Goal: Download file/media

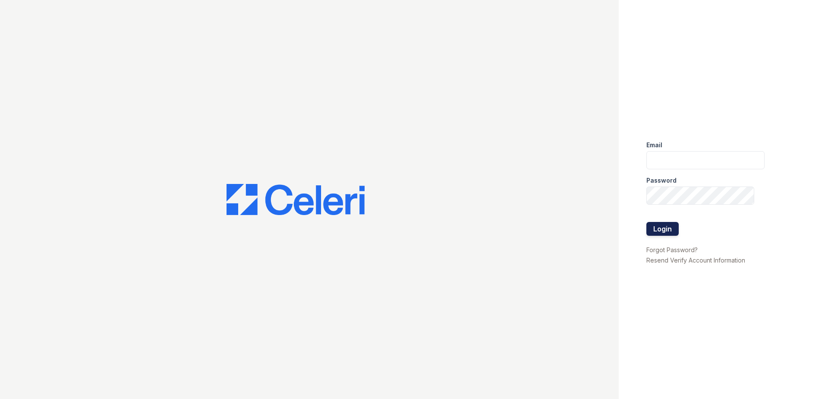
type input "renewdesplaines@trinity-pm.com"
click at [661, 232] on button "Login" at bounding box center [662, 229] width 32 height 14
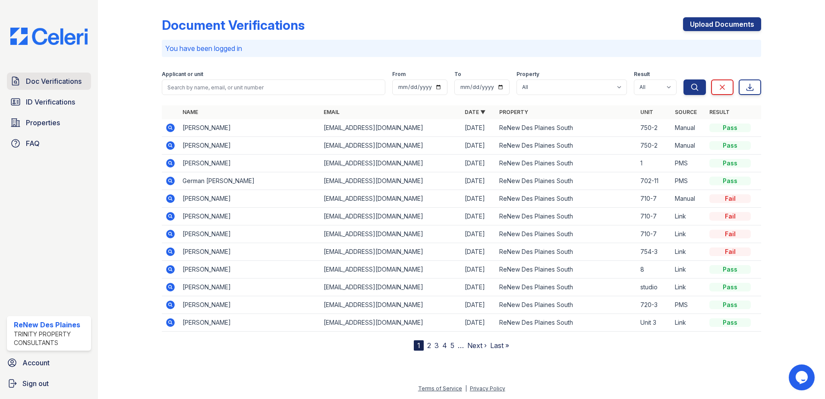
click at [66, 79] on span "Doc Verifications" at bounding box center [54, 81] width 56 height 10
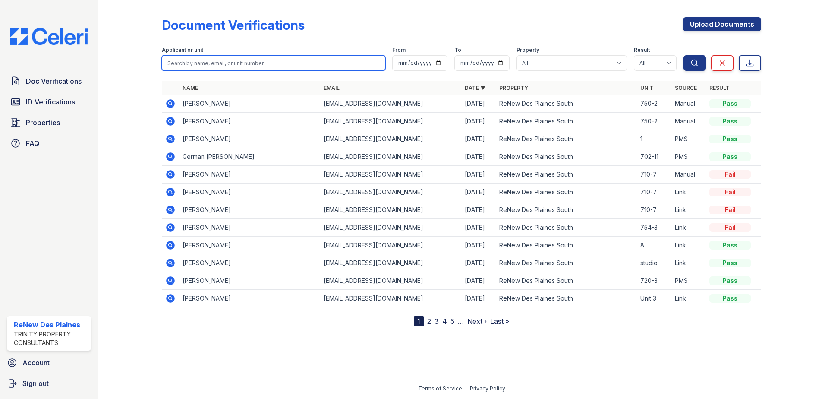
click at [195, 63] on input "search" at bounding box center [273, 63] width 223 height 16
type input "jaime"
click at [683, 55] on button "Search" at bounding box center [694, 63] width 22 height 16
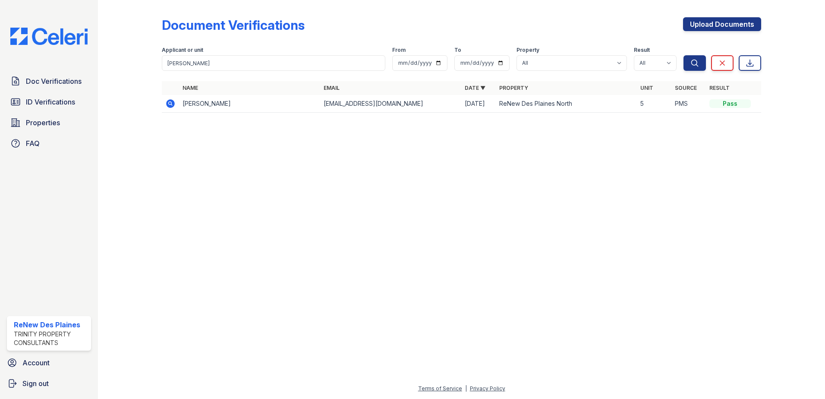
click at [173, 105] on icon at bounding box center [170, 103] width 9 height 9
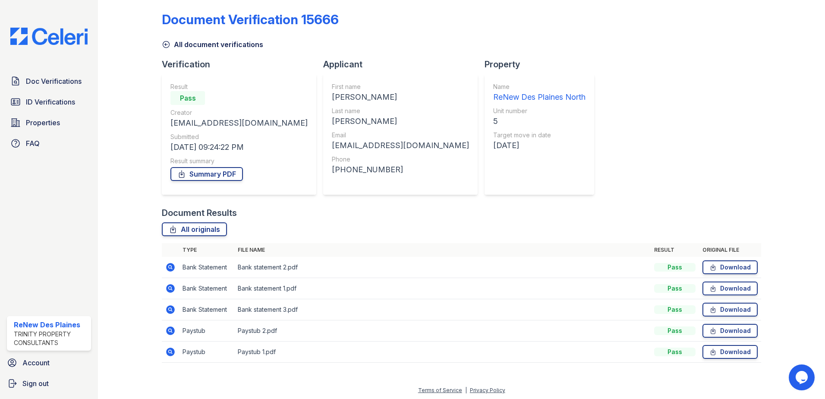
scroll to position [7, 0]
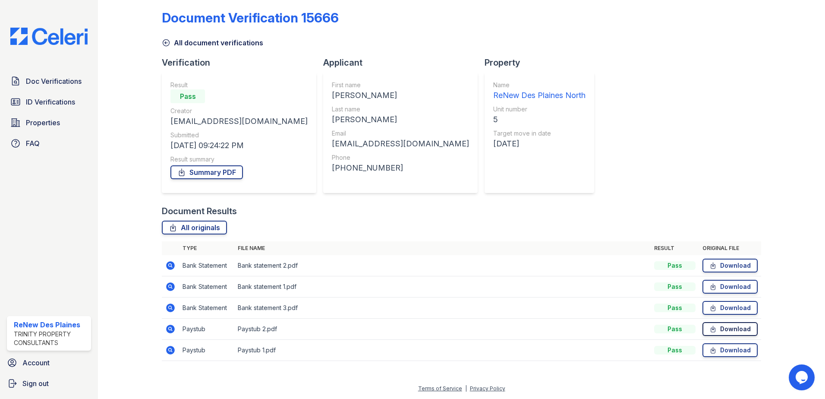
click at [729, 328] on link "Download" at bounding box center [729, 329] width 55 height 14
click at [57, 82] on span "Doc Verifications" at bounding box center [54, 81] width 56 height 10
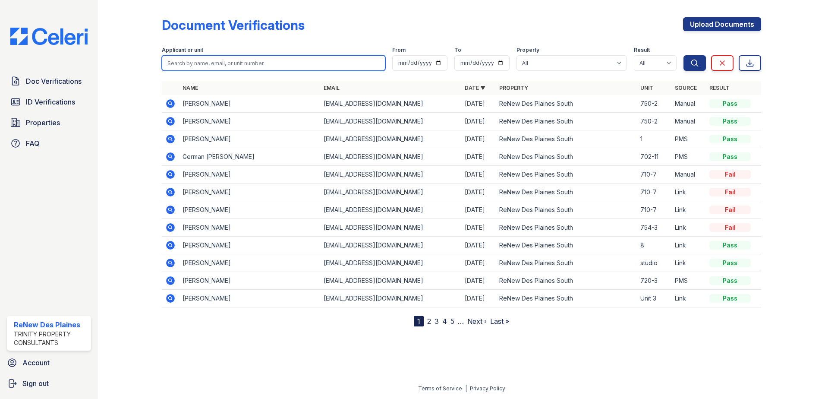
click at [192, 64] on input "search" at bounding box center [273, 63] width 223 height 16
type input "american"
click at [683, 55] on button "Search" at bounding box center [694, 63] width 22 height 16
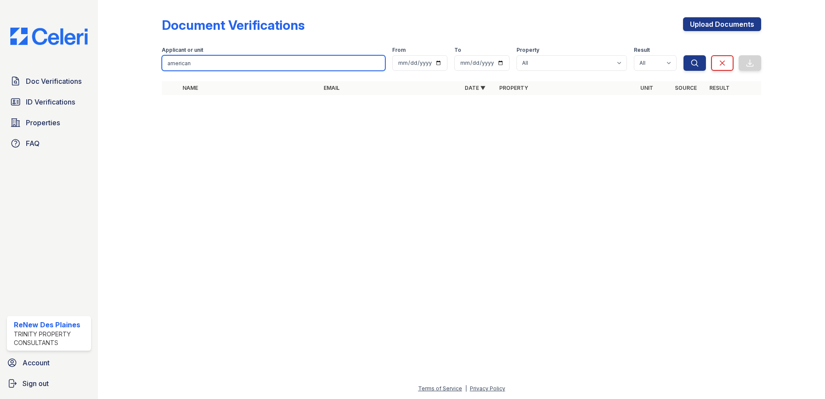
drag, startPoint x: 192, startPoint y: 64, endPoint x: 132, endPoint y: 74, distance: 60.8
click at [132, 74] on div "Document Verifications Upload Documents Filter Applicant or unit american From …" at bounding box center [461, 58] width 699 height 117
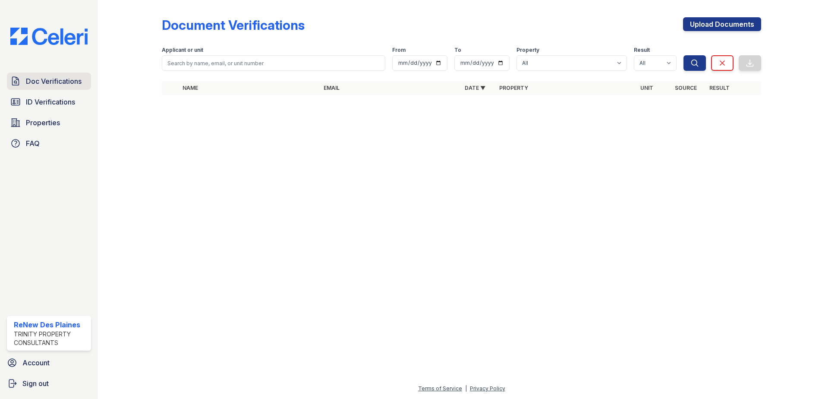
click at [61, 85] on span "Doc Verifications" at bounding box center [54, 81] width 56 height 10
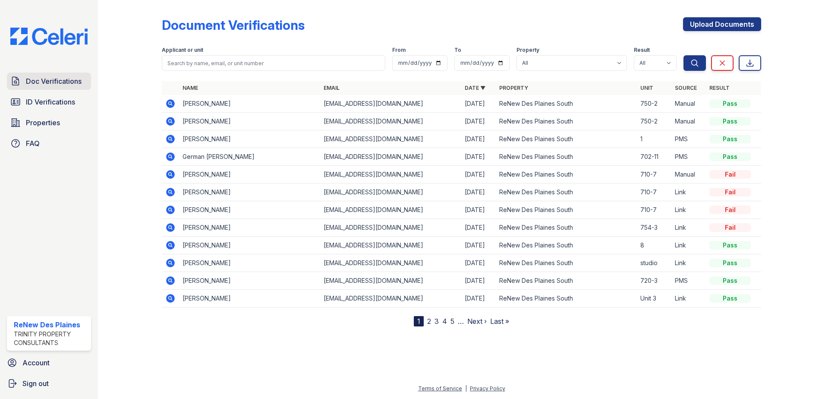
click at [41, 85] on span "Doc Verifications" at bounding box center [54, 81] width 56 height 10
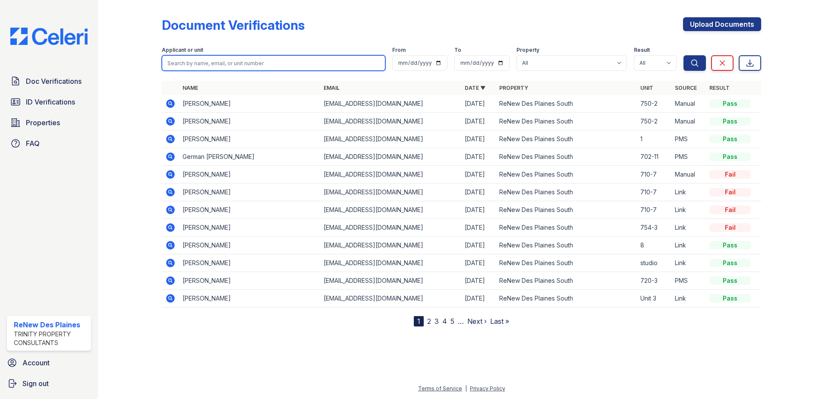
click at [180, 61] on input "search" at bounding box center [273, 63] width 223 height 16
type input "lizana"
click at [683, 55] on button "Search" at bounding box center [694, 63] width 22 height 16
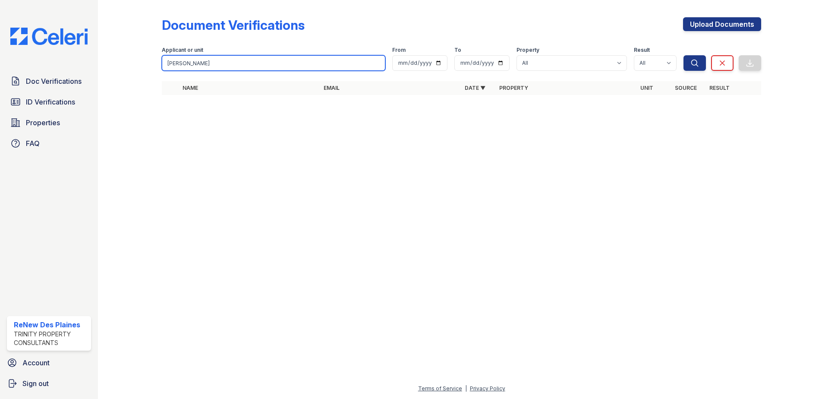
drag, startPoint x: 188, startPoint y: 62, endPoint x: 113, endPoint y: 65, distance: 74.2
click at [115, 59] on div "Document Verifications Upload Documents Filter Applicant or unit lizana From To…" at bounding box center [461, 58] width 699 height 117
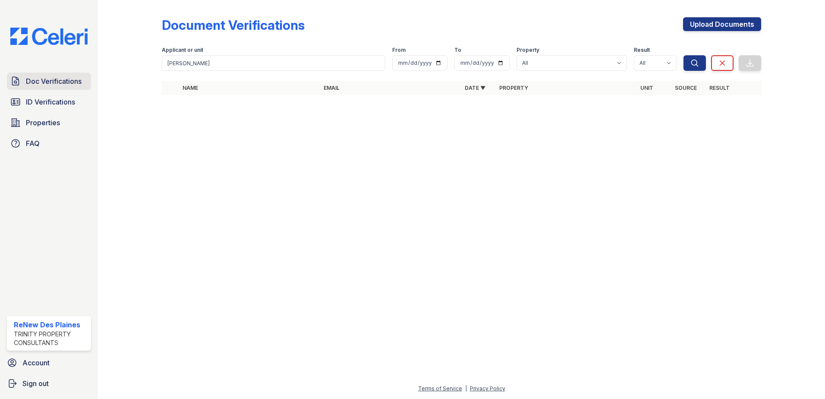
click at [58, 78] on span "Doc Verifications" at bounding box center [54, 81] width 56 height 10
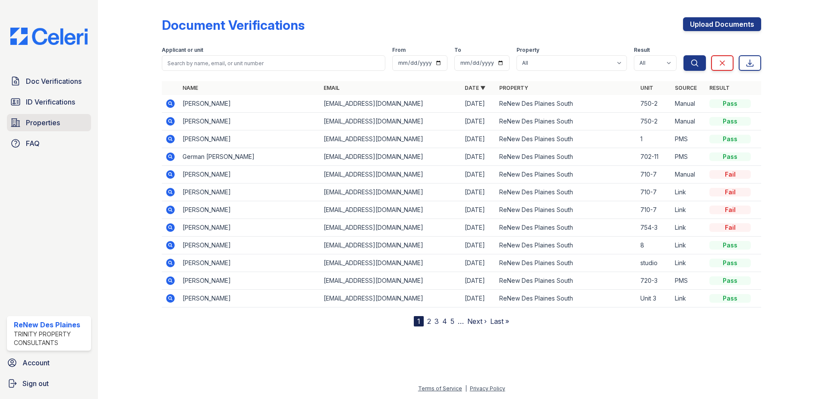
click at [49, 115] on link "Properties" at bounding box center [49, 122] width 84 height 17
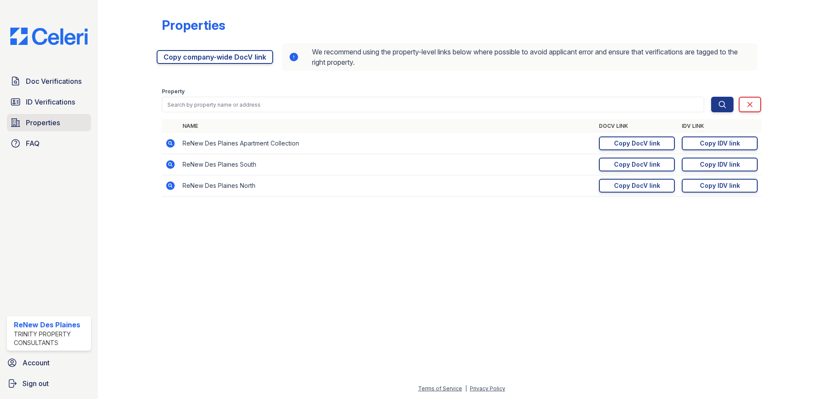
click at [51, 124] on span "Properties" at bounding box center [43, 122] width 34 height 10
click at [635, 164] on div "Copy DocV link" at bounding box center [637, 164] width 46 height 9
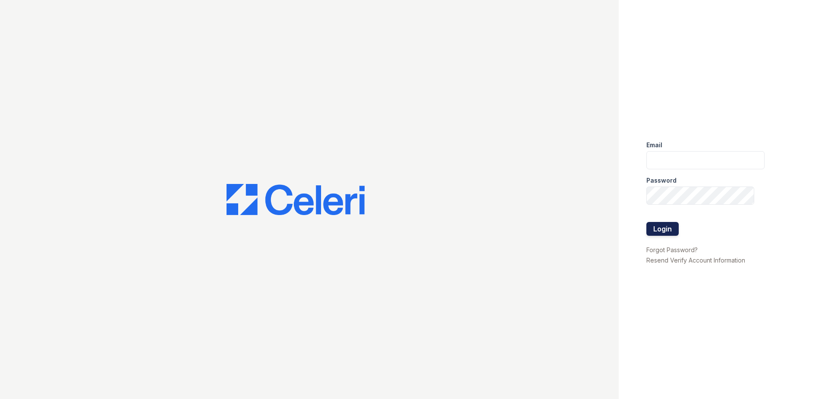
type input "renewdesplaines@trinity-pm.com"
click at [669, 226] on button "Login" at bounding box center [662, 229] width 32 height 14
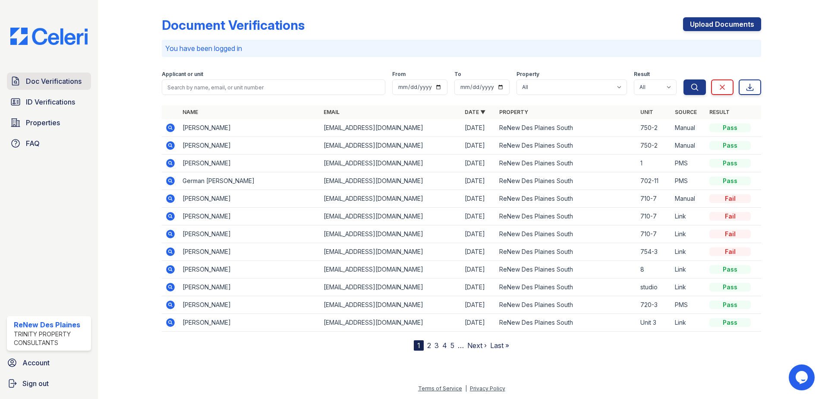
click at [58, 82] on span "Doc Verifications" at bounding box center [54, 81] width 56 height 10
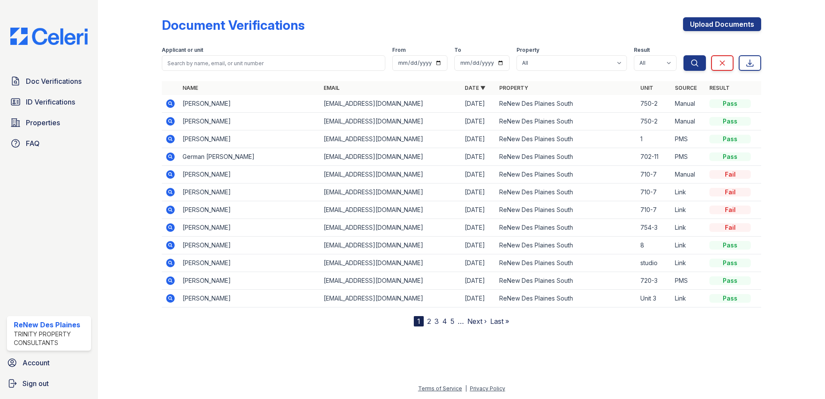
click at [168, 228] on icon at bounding box center [170, 227] width 9 height 9
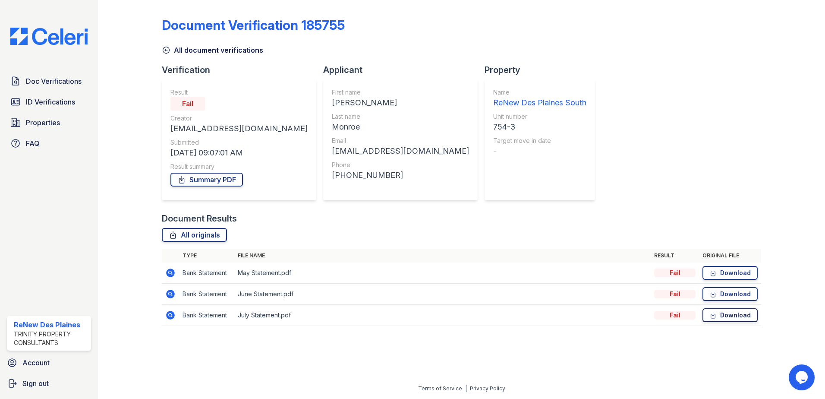
click at [744, 318] on link "Download" at bounding box center [729, 315] width 55 height 14
click at [214, 182] on link "Summary PDF" at bounding box center [206, 180] width 72 height 14
click at [732, 272] on link "Download" at bounding box center [729, 273] width 55 height 14
click at [42, 81] on span "Doc Verifications" at bounding box center [54, 81] width 56 height 10
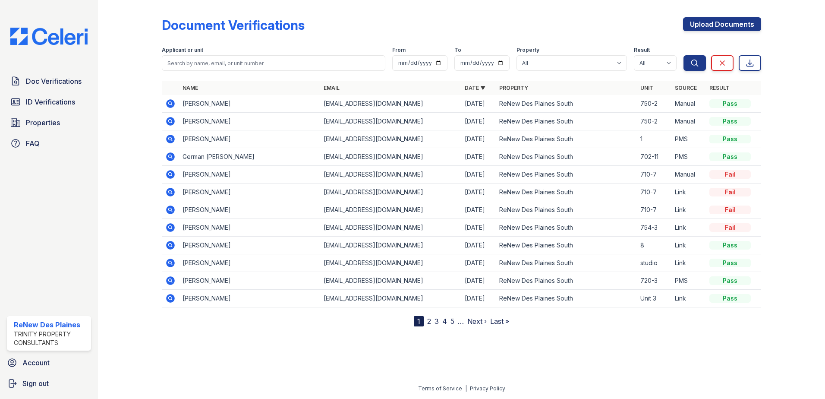
click at [169, 173] on icon at bounding box center [170, 174] width 10 height 10
click at [171, 228] on icon at bounding box center [170, 227] width 10 height 10
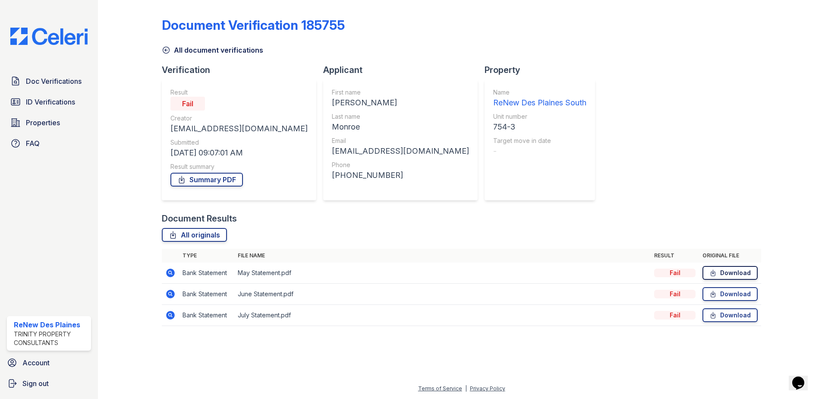
click at [734, 276] on link "Download" at bounding box center [729, 273] width 55 height 14
click at [170, 317] on icon at bounding box center [170, 315] width 9 height 9
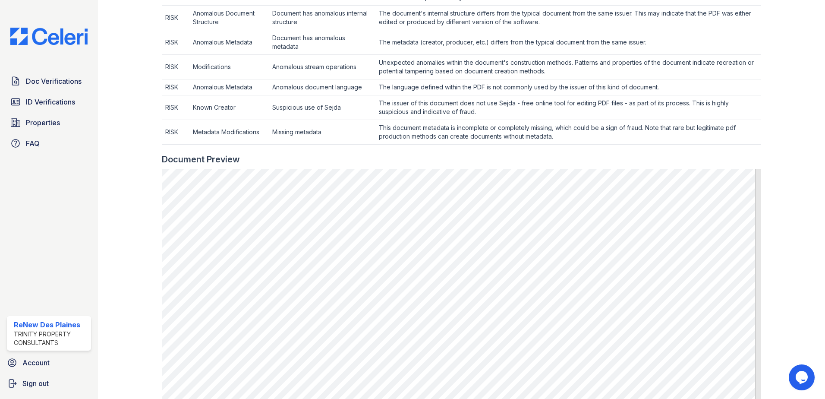
scroll to position [345, 0]
